Goal: Task Accomplishment & Management: Use online tool/utility

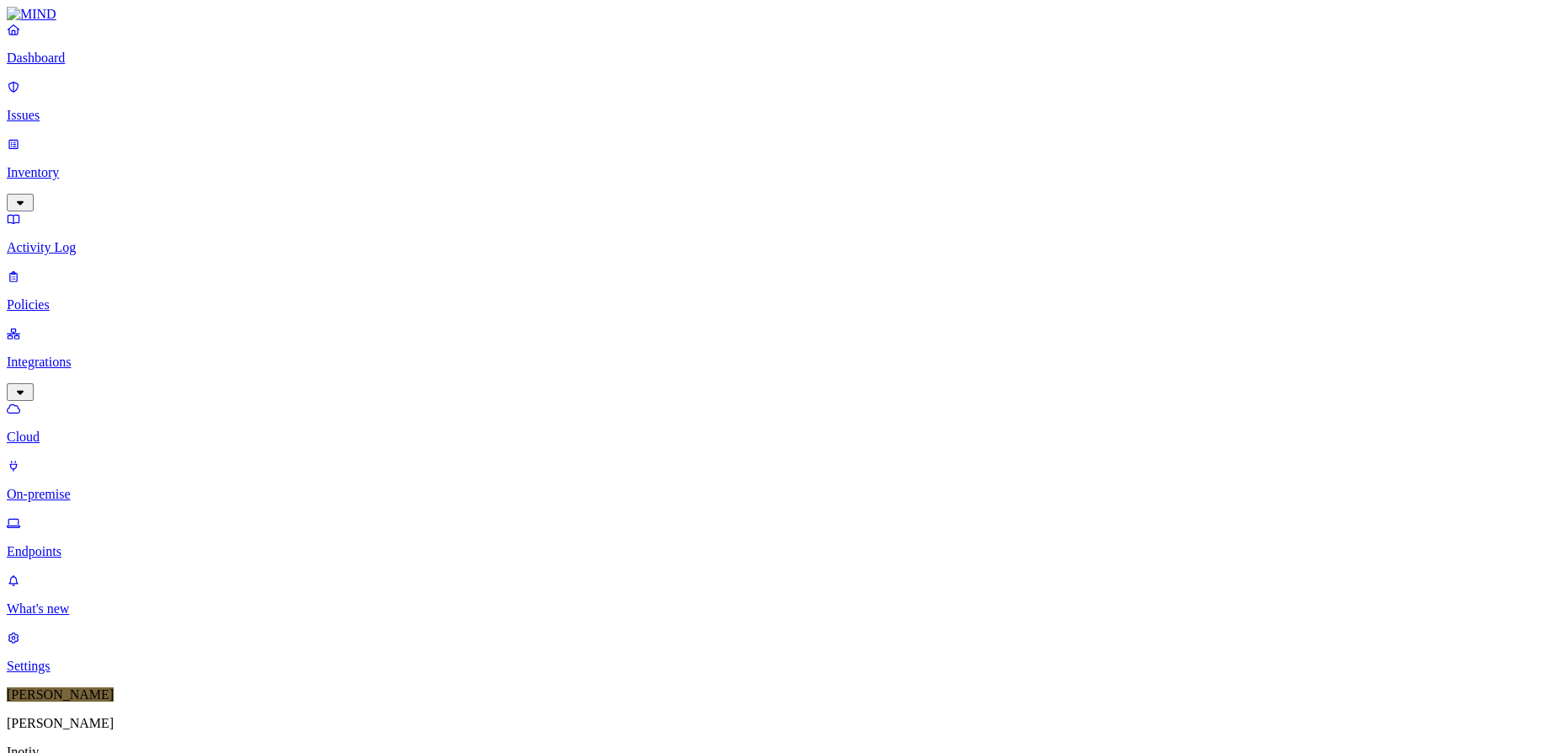
click at [494, 102] on div "Online" at bounding box center [494, 117] width 0 height 30
click at [494, 184] on button "button" at bounding box center [501, 187] width 13 height 5
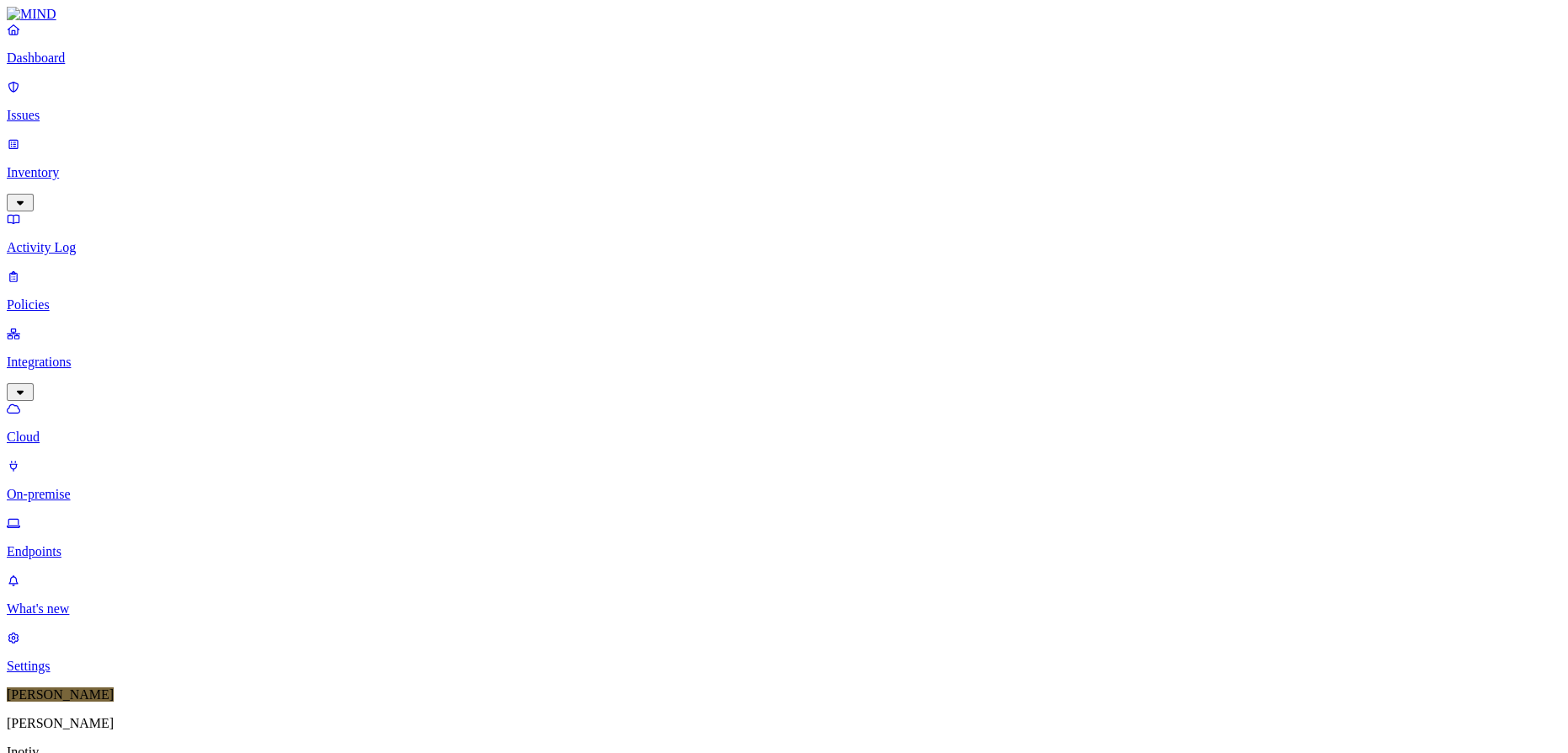
type input "[DATE]"
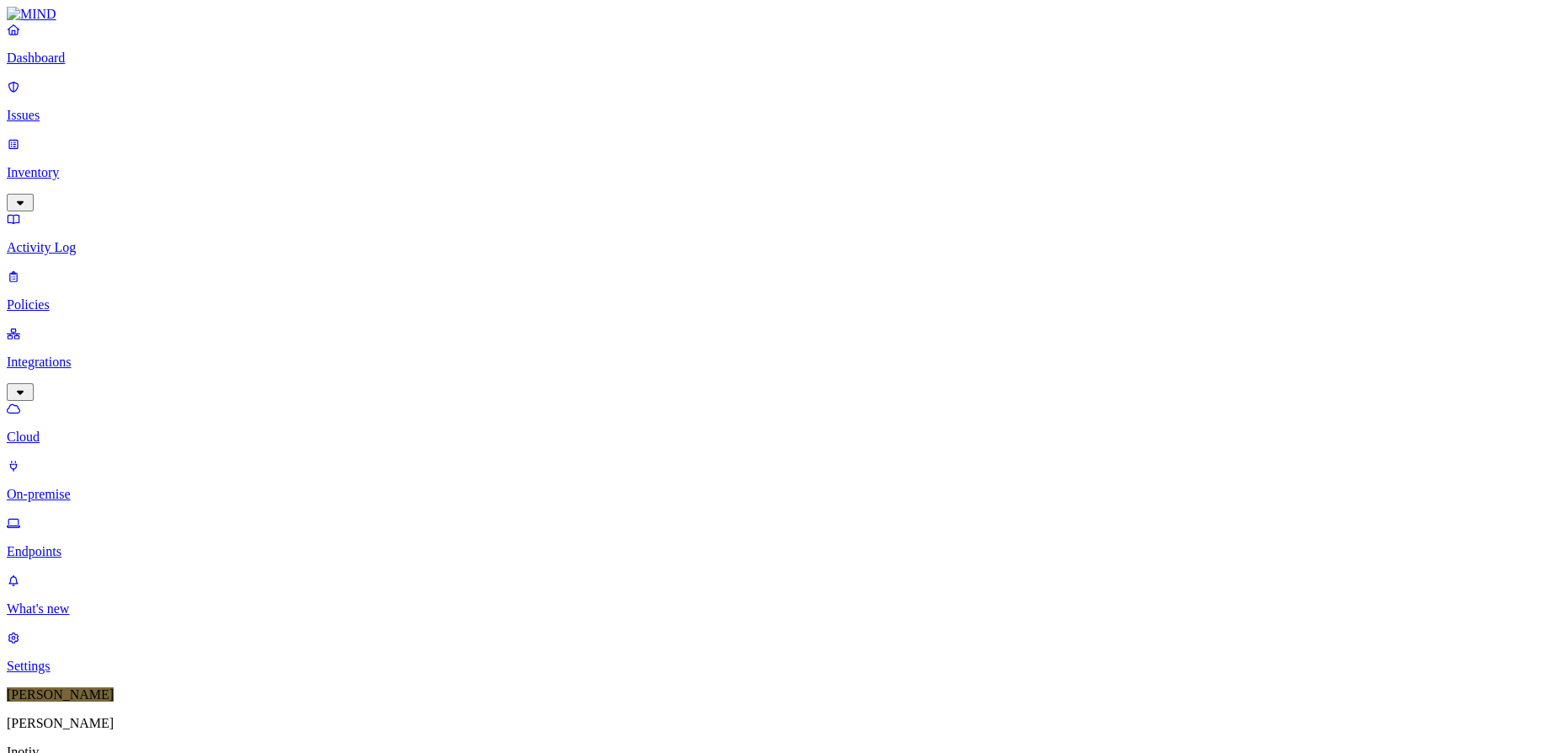
scroll to position [431, 0]
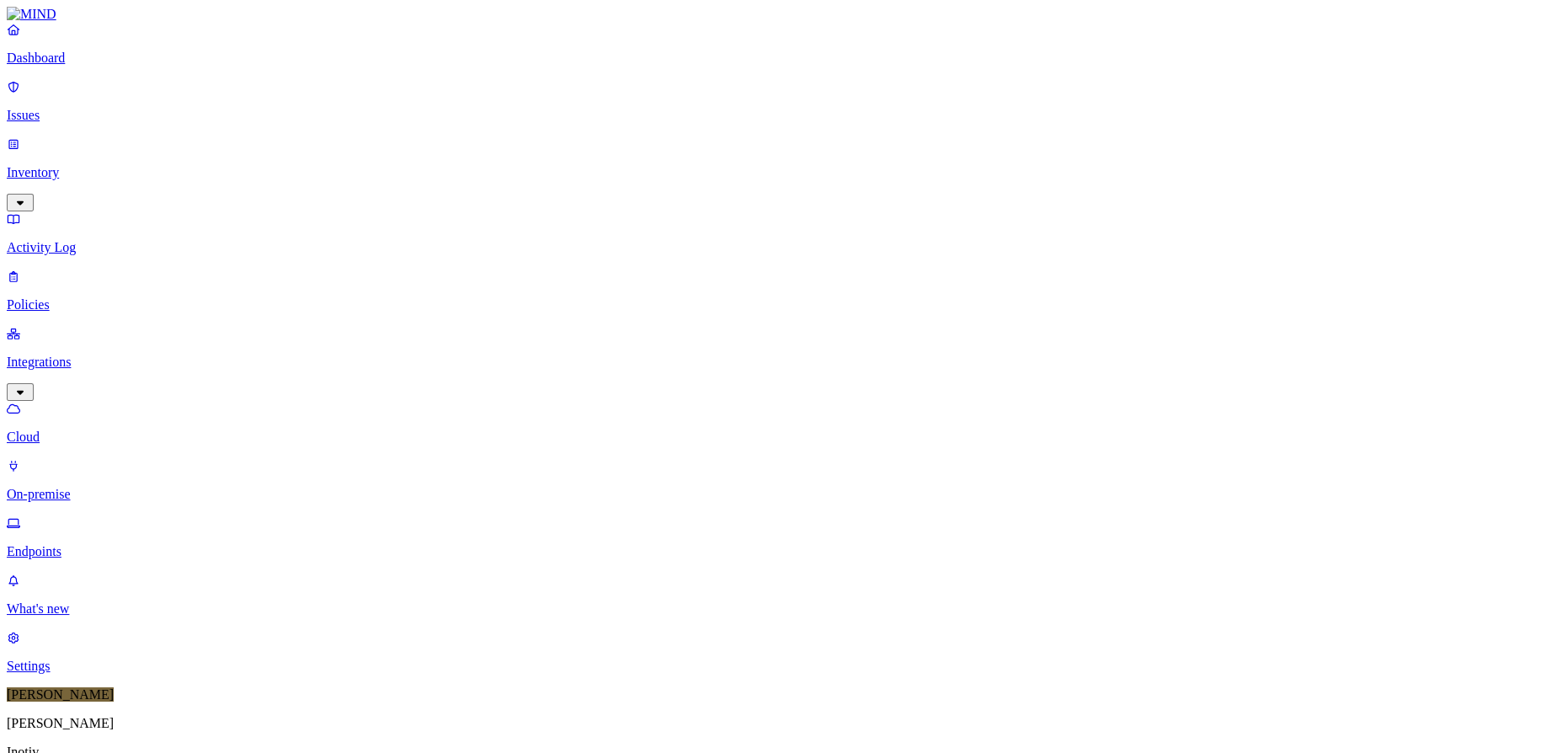
scroll to position [431, 0]
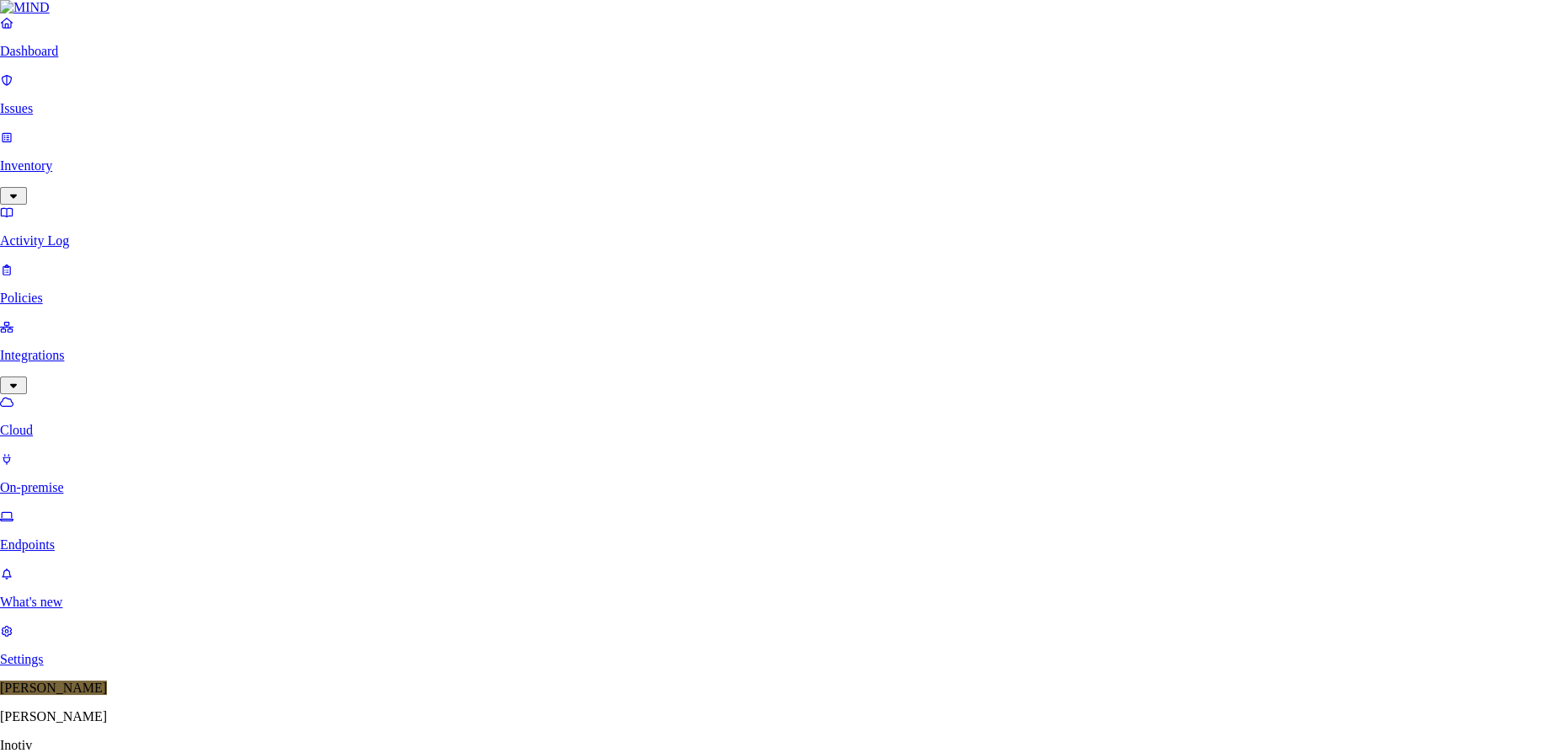
drag, startPoint x: 945, startPoint y: 219, endPoint x: 941, endPoint y: 205, distance: 14.6
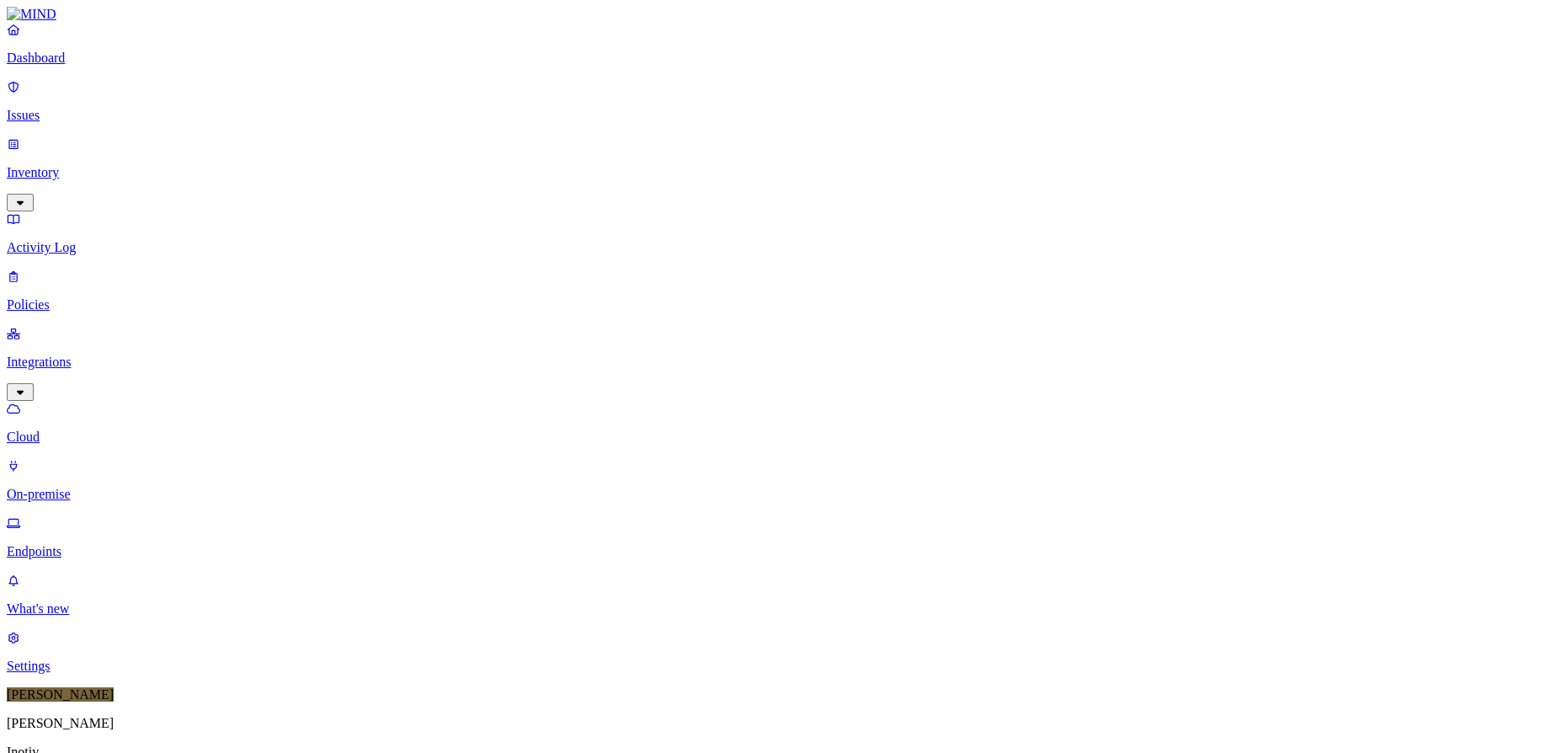
scroll to position [229, 0]
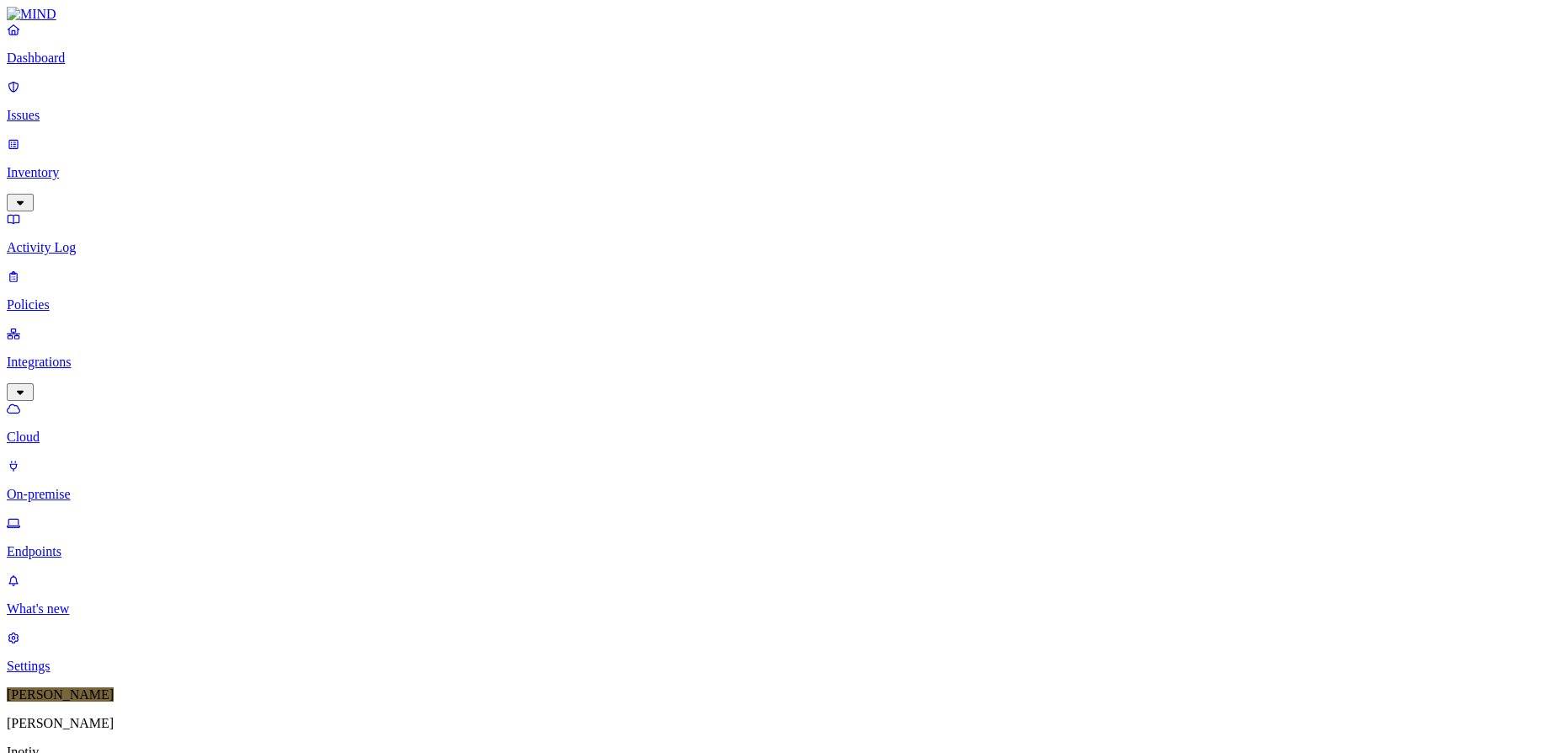
scroll to position [431, 0]
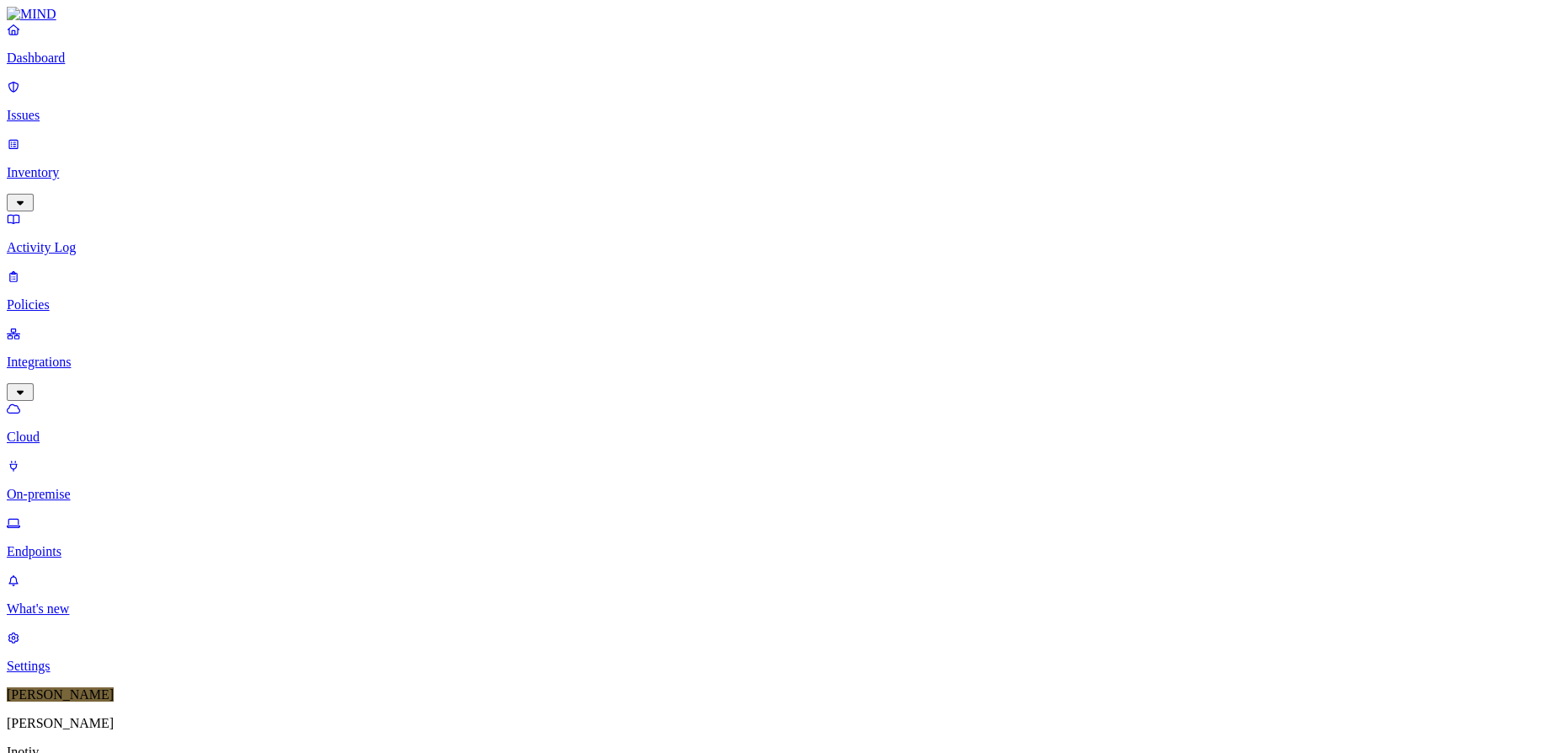
scroll to position [431, 0]
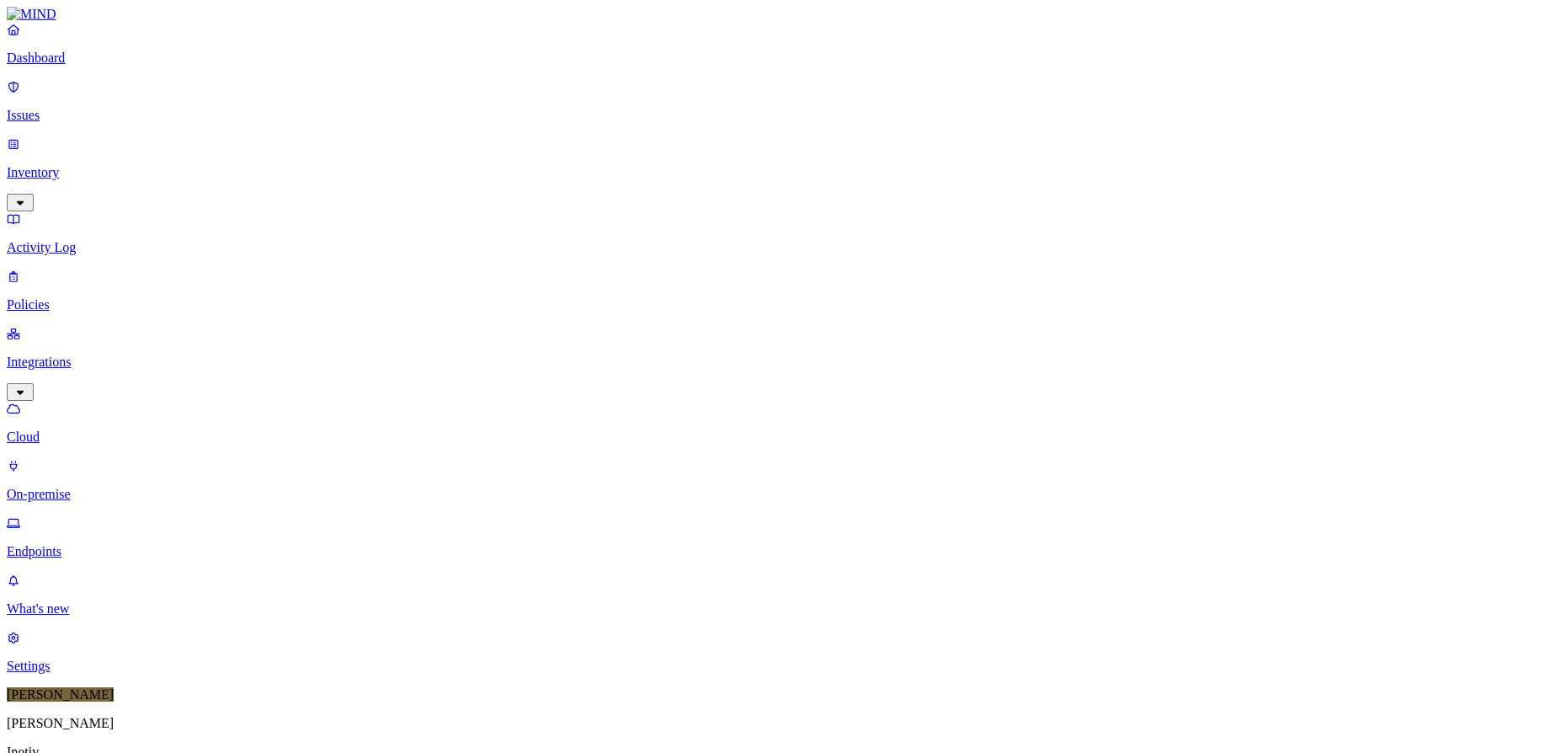
drag, startPoint x: 1083, startPoint y: 100, endPoint x: 1080, endPoint y: 20, distance: 80.1
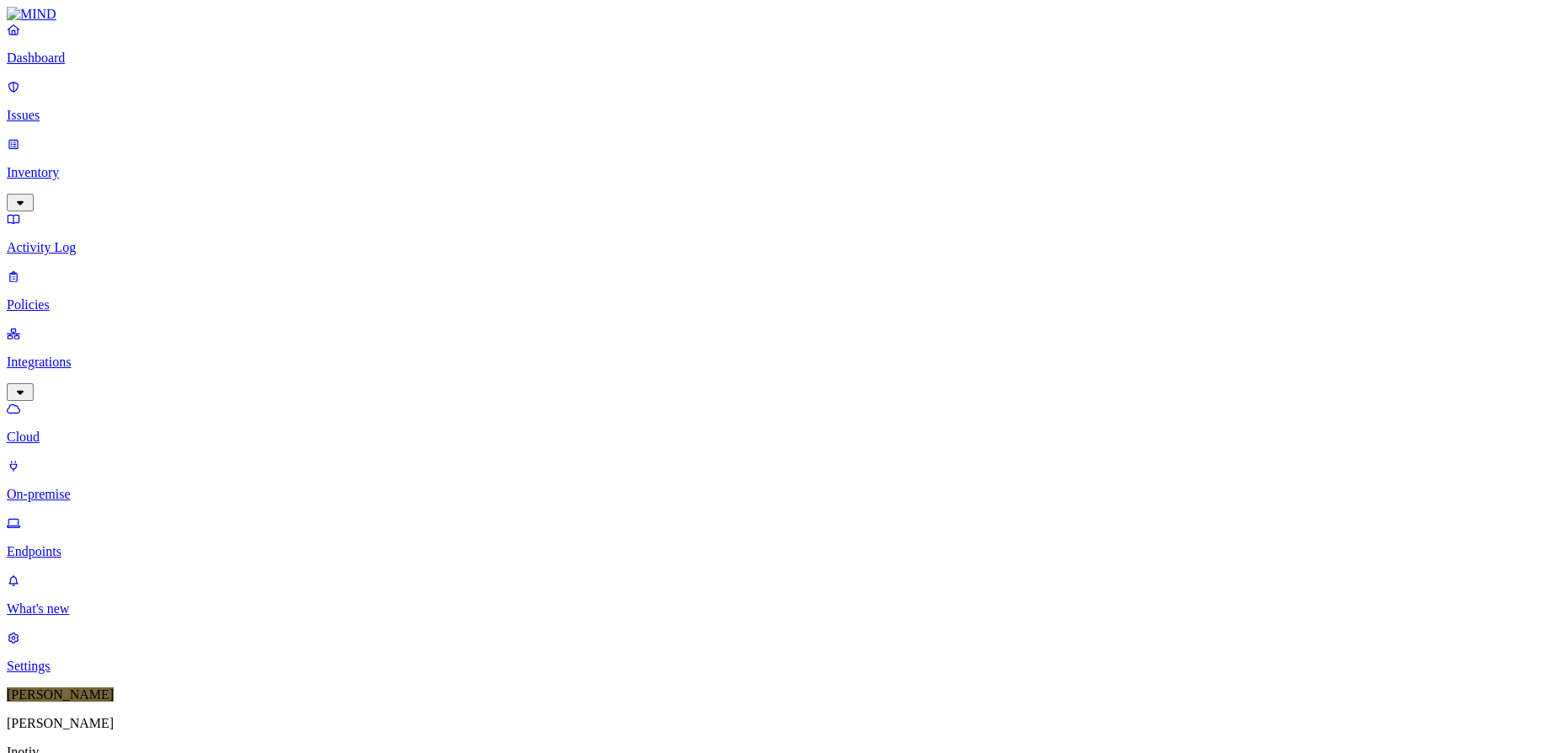
scroll to position [431, 0]
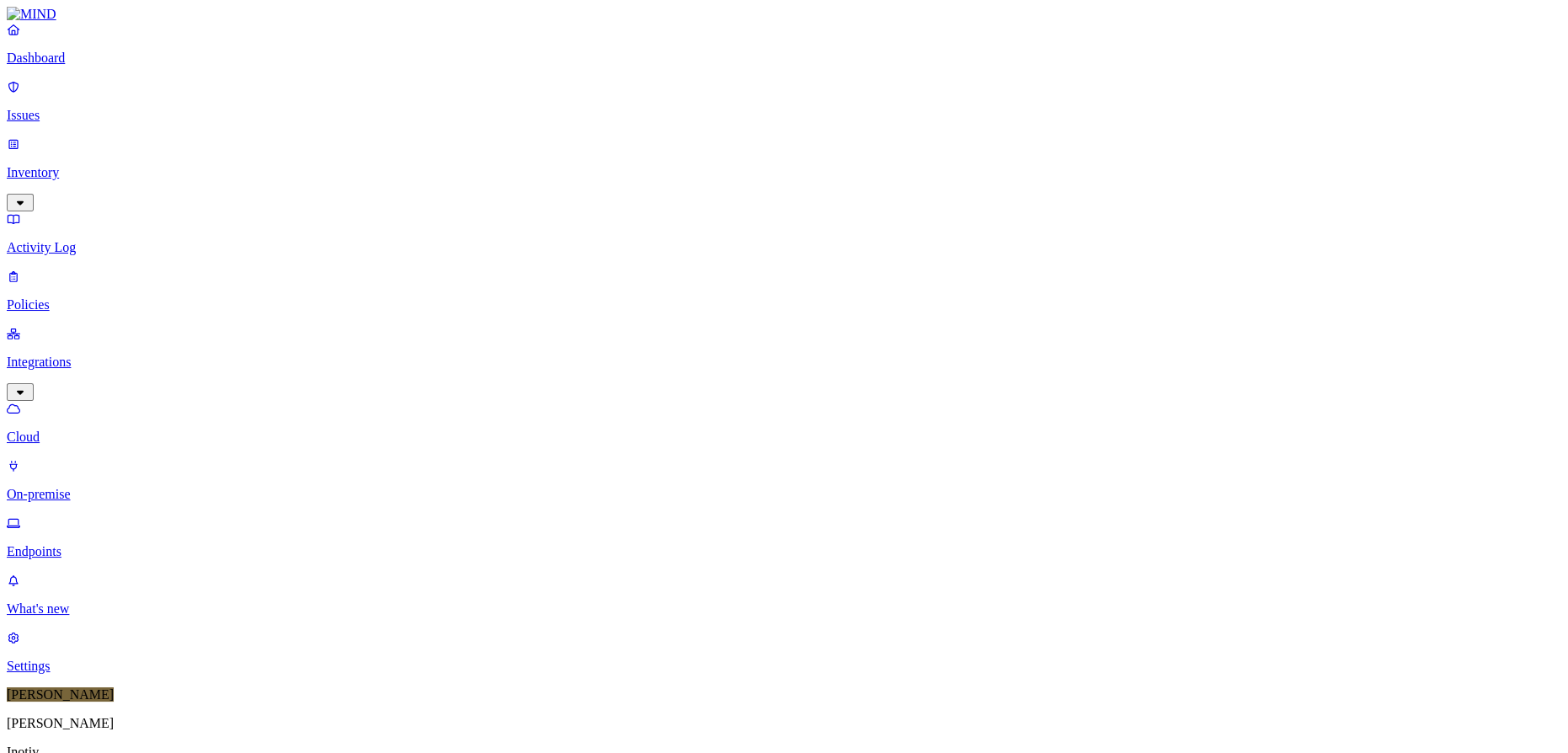
click at [494, 193] on div "Paused" at bounding box center [494, 208] width 0 height 30
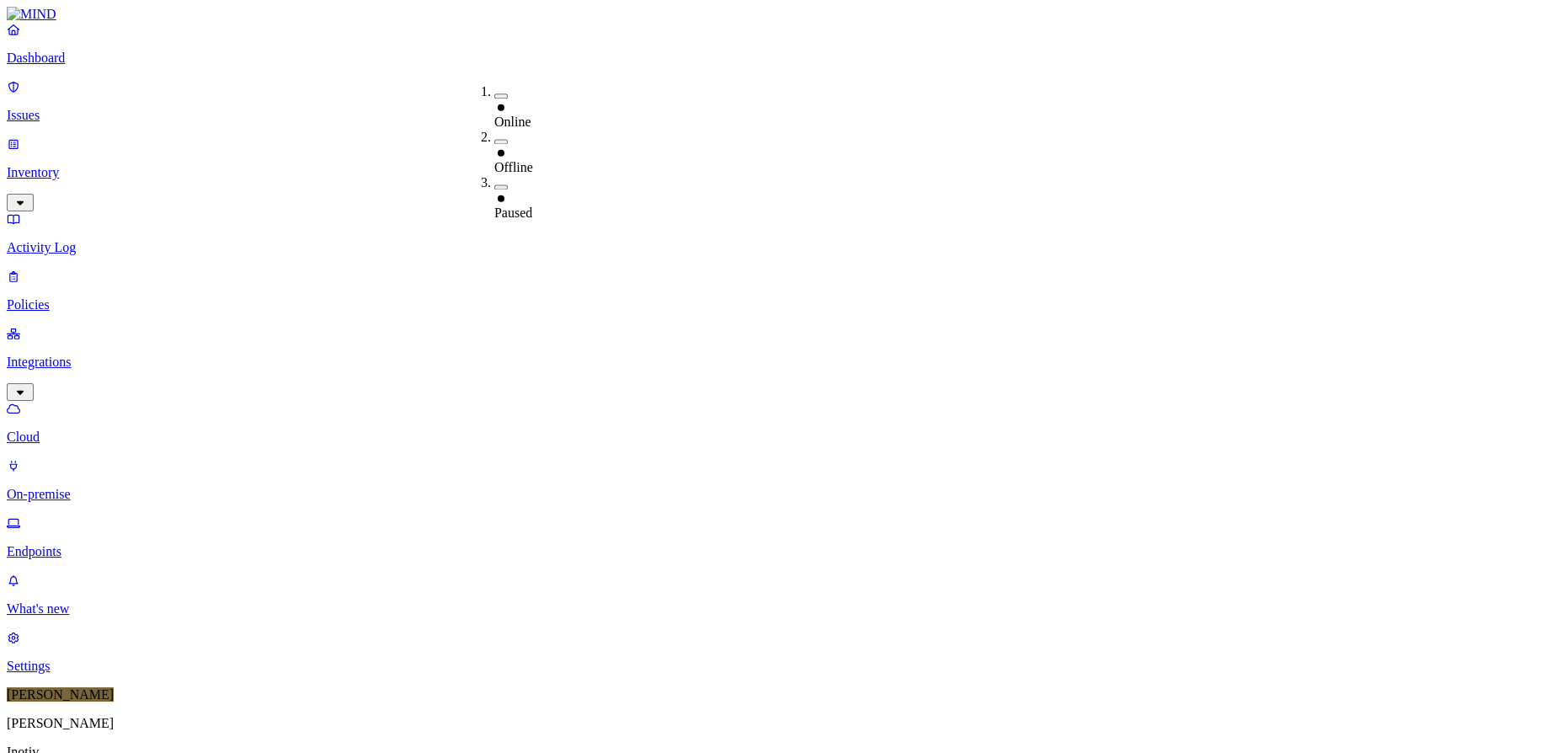
click at [494, 93] on button "button" at bounding box center [501, 96] width 13 height 5
